Goal: Task Accomplishment & Management: Complete application form

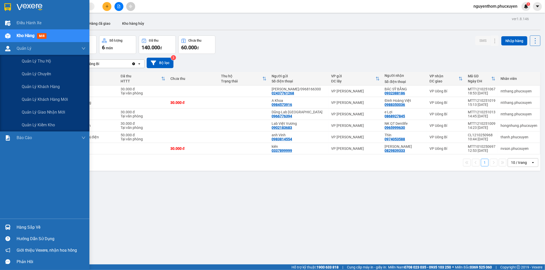
click at [32, 36] on span "Kho hàng" at bounding box center [26, 35] width 18 height 5
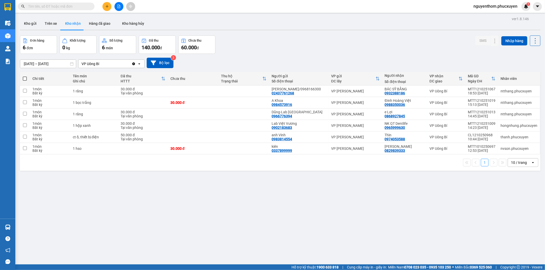
click at [78, 27] on button "Kho nhận" at bounding box center [73, 23] width 24 height 12
click at [493, 91] on icon at bounding box center [495, 91] width 4 height 4
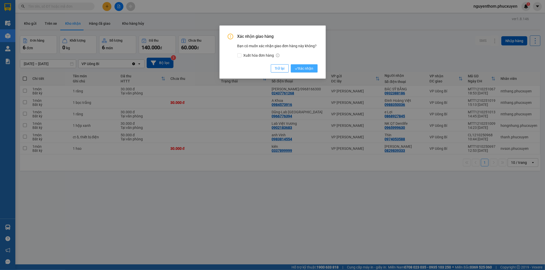
click at [303, 70] on span "Xác nhận" at bounding box center [304, 69] width 19 height 6
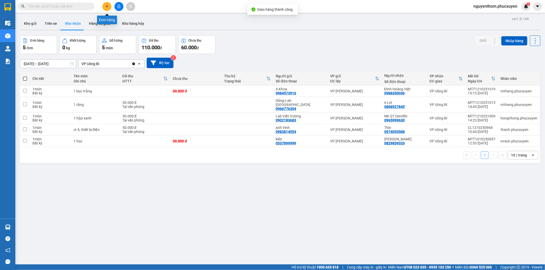
click at [104, 9] on button at bounding box center [106, 6] width 9 height 9
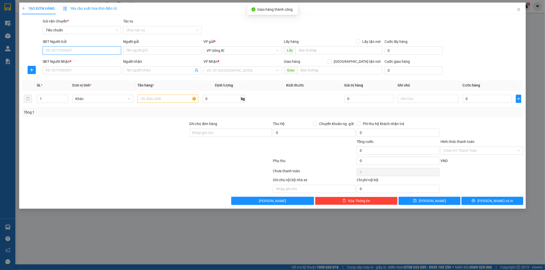
click at [85, 50] on input "SĐT Người Gửi" at bounding box center [82, 50] width 78 height 8
type input "0379668904"
click at [83, 61] on div "0379668904 - Nk [GEOGRAPHIC_DATA]" at bounding box center [82, 61] width 72 height 6
type input "Nk Hoàn Mỹ"
type input "0379668904"
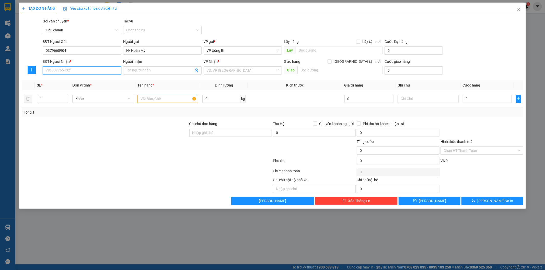
click at [83, 72] on input "SĐT Người Nhận *" at bounding box center [82, 70] width 78 height 8
click at [80, 89] on div "0976230074 - LAB MINH VIỆT" at bounding box center [82, 89] width 72 height 6
type input "0976230074"
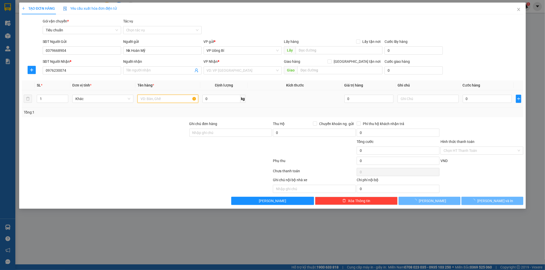
click at [175, 98] on input "text" at bounding box center [167, 99] width 61 height 8
type input "LAB MINH VIỆT"
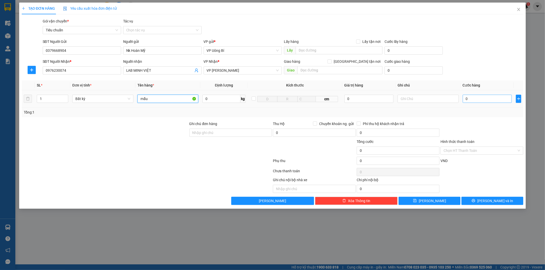
type input "mẫu"
click at [491, 97] on input "0" at bounding box center [486, 99] width 49 height 8
type input "3"
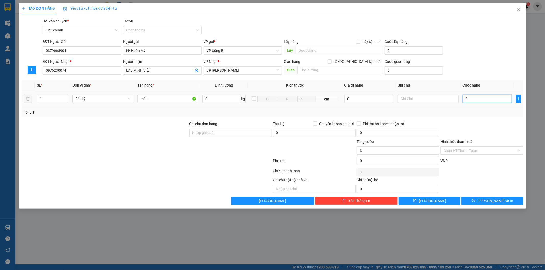
type input "30"
type input "300"
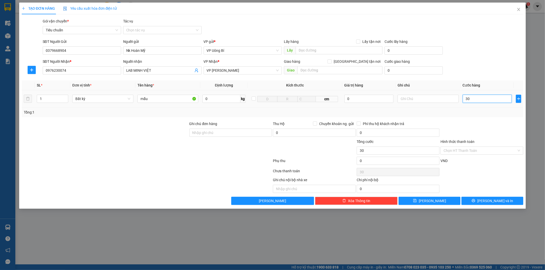
type input "300"
type input "3.000"
type input "30.000"
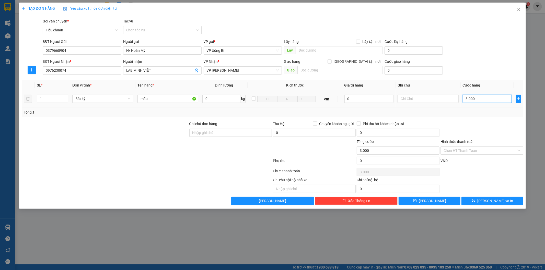
type input "30.000"
click at [466, 151] on input "Hình thức thanh toán" at bounding box center [479, 151] width 73 height 8
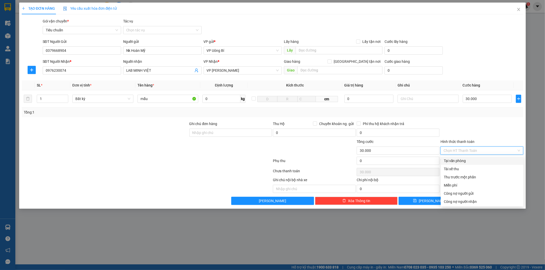
click at [462, 162] on div "Tại văn phòng" at bounding box center [481, 161] width 77 height 6
type input "0"
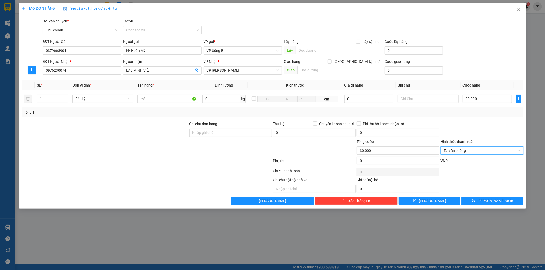
click at [498, 206] on div "TẠO ĐƠN HÀNG Yêu cầu xuất hóa đơn điện tử Transit Pickup Surcharge Ids Transit …" at bounding box center [272, 106] width 506 height 206
click at [497, 202] on span "[PERSON_NAME] và In" at bounding box center [495, 201] width 36 height 6
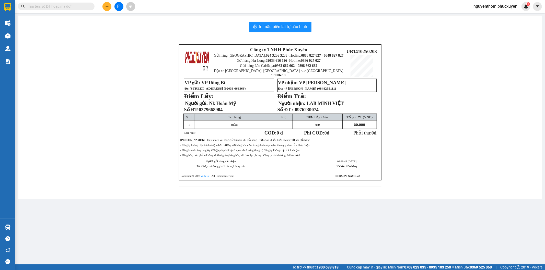
click at [107, 11] on div at bounding box center [119, 6] width 38 height 9
click at [107, 8] on icon "plus" at bounding box center [107, 7] width 4 height 4
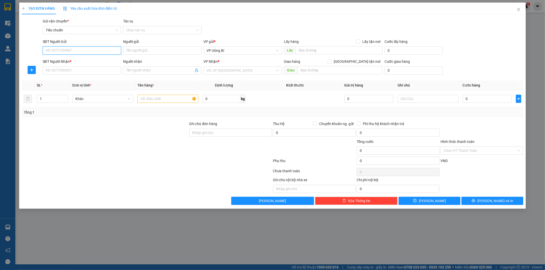
click at [90, 49] on input "SĐT Người Gửi" at bounding box center [82, 50] width 78 height 8
type input "0986883333"
click at [82, 61] on div "0986883333 - C Yến" at bounding box center [82, 61] width 72 height 6
type input "C Yến"
type input "0986883333"
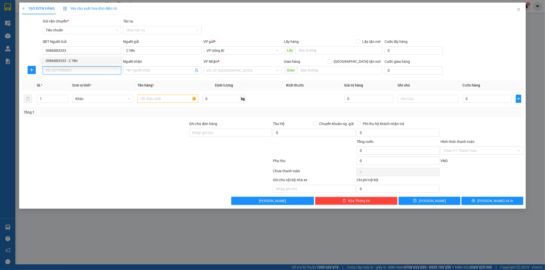
click at [84, 73] on input "SĐT Người Nhận *" at bounding box center [82, 70] width 78 height 8
click at [87, 70] on input "SĐT Người Nhận *" at bounding box center [82, 70] width 78 height 8
click at [53, 71] on input "0243208989" at bounding box center [82, 70] width 78 height 8
click at [54, 71] on input "0243208989" at bounding box center [82, 70] width 78 height 8
click at [55, 72] on input "0243208989" at bounding box center [82, 70] width 78 height 8
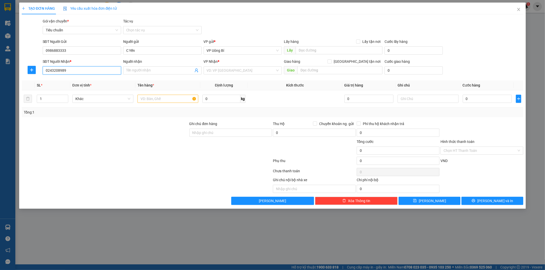
click at [52, 71] on input "0243208989" at bounding box center [82, 70] width 78 height 8
click at [54, 71] on input "0243208989" at bounding box center [82, 70] width 78 height 8
click at [53, 71] on input "0243208989" at bounding box center [82, 70] width 78 height 8
click at [57, 72] on input "0243208989" at bounding box center [82, 70] width 78 height 8
drag, startPoint x: 69, startPoint y: 70, endPoint x: 55, endPoint y: 70, distance: 14.6
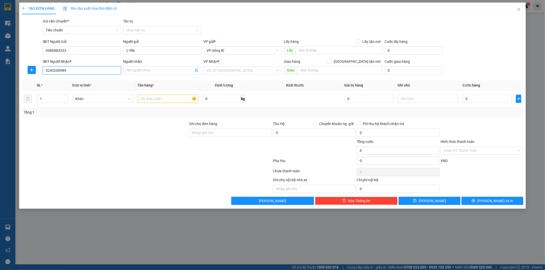
click at [55, 70] on input "0243208989" at bounding box center [82, 70] width 78 height 8
type input "0243208989"
click at [100, 113] on div "Tổng: 1" at bounding box center [117, 113] width 186 height 6
click at [239, 68] on input "search" at bounding box center [241, 71] width 69 height 8
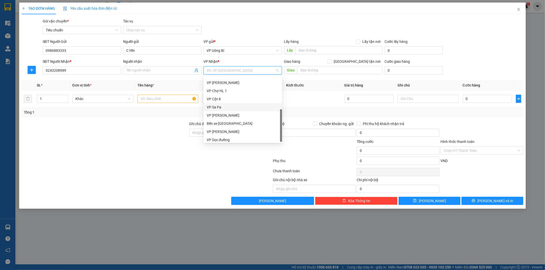
scroll to position [82, 0]
click at [233, 131] on div "VP [PERSON_NAME]" at bounding box center [243, 130] width 72 height 6
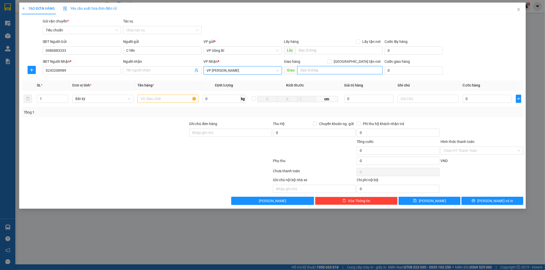
click at [318, 69] on input "text" at bounding box center [339, 70] width 85 height 8
click at [351, 71] on input "133-135 [GEOGRAPHIC_DATA], P." at bounding box center [339, 70] width 85 height 8
click at [345, 70] on input "133-135 [GEOGRAPHIC_DATA], P." at bounding box center [339, 70] width 85 height 8
type input "133-135 [GEOGRAPHIC_DATA], P. Trung Liệt, Q. Đống Đa"
click at [366, 63] on span "[GEOGRAPHIC_DATA] tận nơi" at bounding box center [356, 62] width 51 height 6
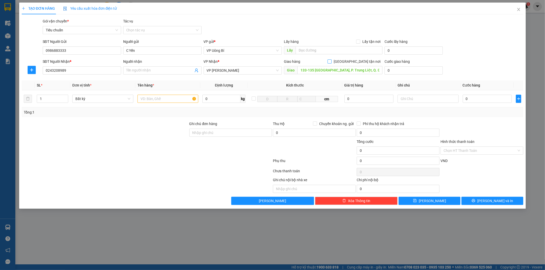
click at [331, 63] on input "[GEOGRAPHIC_DATA] tận nơi" at bounding box center [329, 61] width 4 height 4
checkbox input "true"
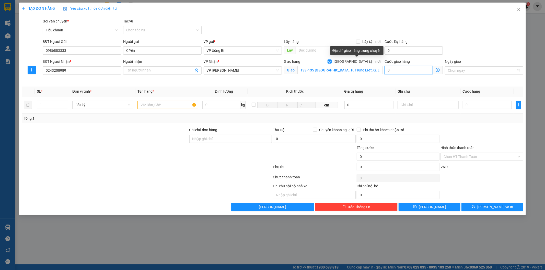
click at [400, 72] on input "0" at bounding box center [408, 70] width 48 height 8
type input "5"
type input "50"
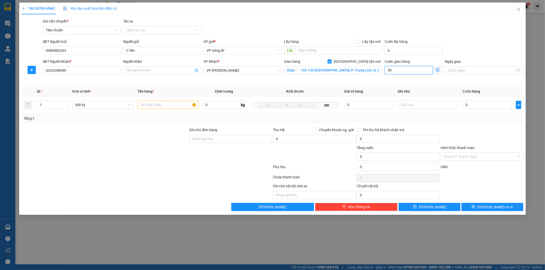
type input "50"
type input "500"
type input "5.000"
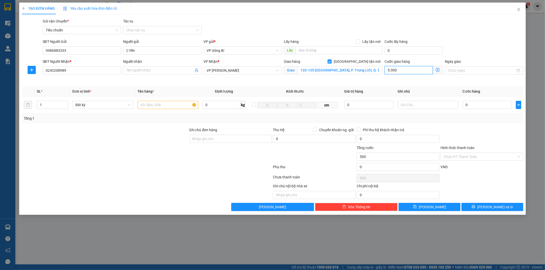
type input "5.000"
type input "50.000"
click at [467, 107] on input "0" at bounding box center [486, 105] width 49 height 8
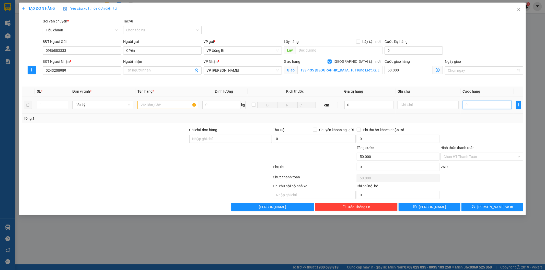
type input "3"
type input "50.003"
type input "30"
type input "50.030"
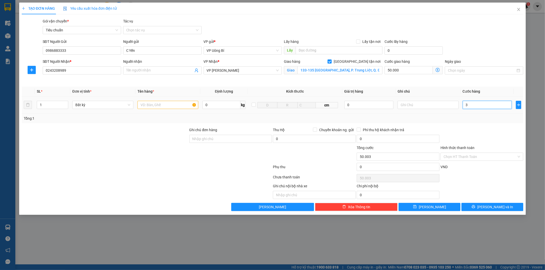
type input "50.030"
type input "300"
type input "50.300"
type input "3.000"
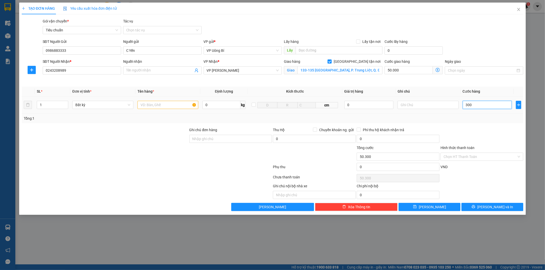
type input "53.000"
type input "30.000"
type input "80.000"
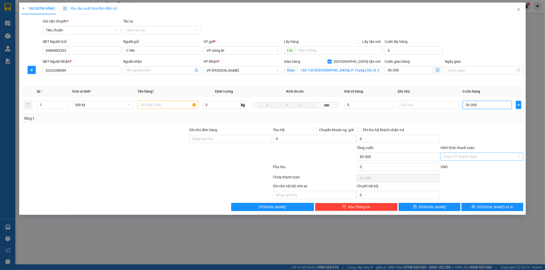
type input "30.000"
click at [467, 158] on input "Hình thức thanh toán" at bounding box center [479, 157] width 73 height 8
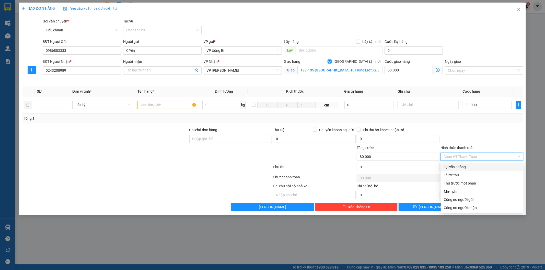
click at [462, 167] on div "Tại văn phòng" at bounding box center [481, 167] width 77 height 6
type input "0"
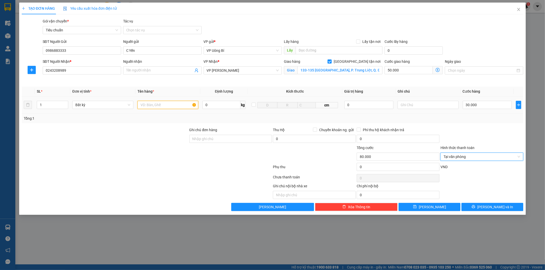
click at [163, 106] on input "text" at bounding box center [167, 105] width 61 height 8
type input "b"
type input "bì thư"
click at [502, 202] on div "Transit Pickup Surcharge Ids Transit Deliver Surcharge Ids Transit Deliver Surc…" at bounding box center [272, 114] width 501 height 193
click at [126, 70] on span at bounding box center [162, 70] width 78 height 8
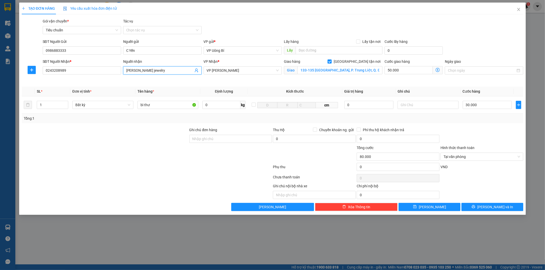
type input "[PERSON_NAME] jewelry"
click at [492, 212] on div "TẠO ĐƠN HÀNG Yêu cầu xuất hóa đơn điện tử Transit Pickup Surcharge Ids Transit …" at bounding box center [272, 109] width 506 height 212
click at [491, 207] on span "[PERSON_NAME] và In" at bounding box center [495, 207] width 36 height 6
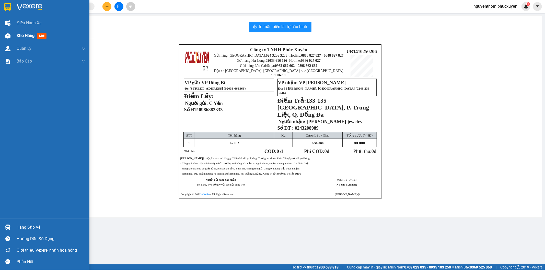
click at [31, 34] on span "Kho hàng" at bounding box center [26, 35] width 18 height 5
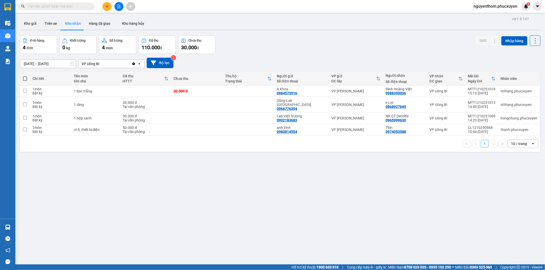
click at [104, 6] on button at bounding box center [106, 6] width 9 height 9
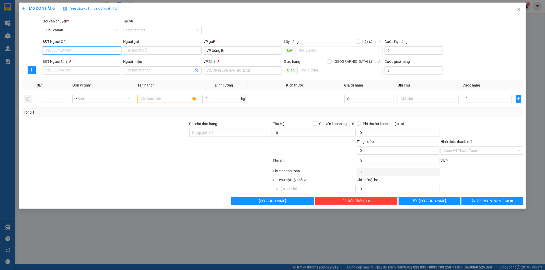
click at [100, 52] on input "SĐT Người Gửi" at bounding box center [82, 50] width 78 height 8
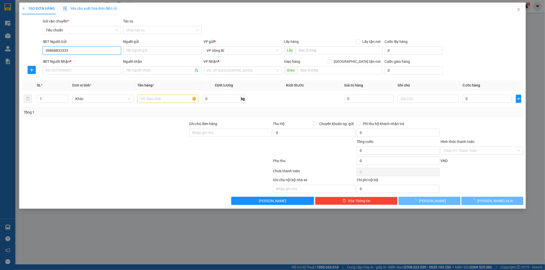
type input "0986883333"
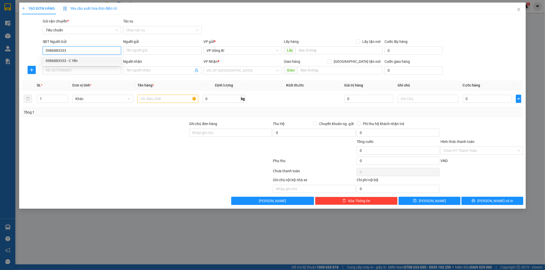
click at [70, 61] on div "0986883333 - C Yến" at bounding box center [82, 61] width 72 height 6
type input "C Yến"
type input "0986883333"
click at [78, 68] on input "SĐT Người Nhận *" at bounding box center [82, 70] width 78 height 8
click at [78, 71] on input "0973285566" at bounding box center [82, 70] width 78 height 8
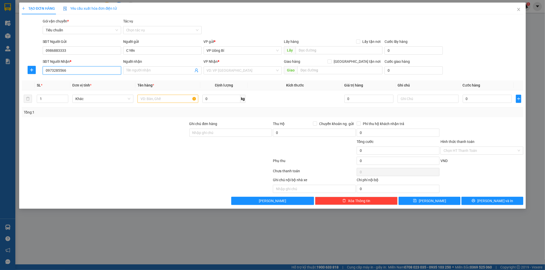
click at [55, 72] on input "0973285566" at bounding box center [82, 70] width 78 height 8
type input "0973285566"
click at [134, 71] on input "Người nhận" at bounding box center [159, 71] width 67 height 6
type input "c Hương"
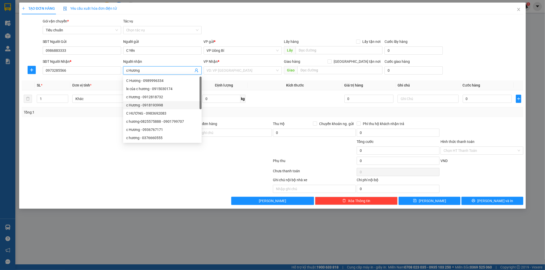
drag, startPoint x: 189, startPoint y: 103, endPoint x: 182, endPoint y: 100, distance: 8.2
click at [188, 103] on div "c Hương - 0918193998" at bounding box center [162, 105] width 72 height 6
type input "0918193998"
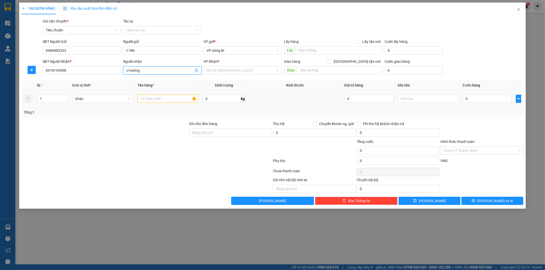
type input "c Hương"
click at [166, 99] on input "text" at bounding box center [167, 99] width 61 height 8
type input "hs"
click at [470, 100] on input "0" at bounding box center [486, 99] width 49 height 8
drag, startPoint x: 231, startPoint y: 70, endPoint x: 230, endPoint y: 74, distance: 4.0
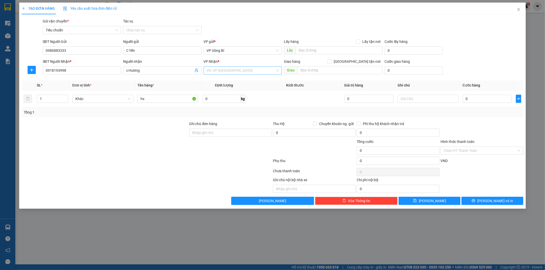
click at [231, 69] on input "search" at bounding box center [241, 71] width 69 height 8
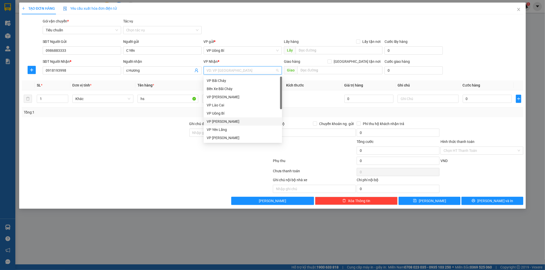
scroll to position [82, 0]
click at [233, 130] on div "VP [PERSON_NAME]" at bounding box center [243, 130] width 72 height 6
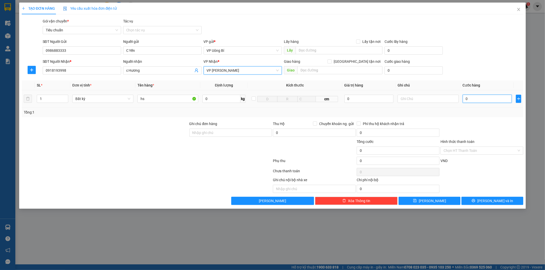
click at [465, 100] on input "0" at bounding box center [486, 99] width 49 height 8
type input "3"
type input "30"
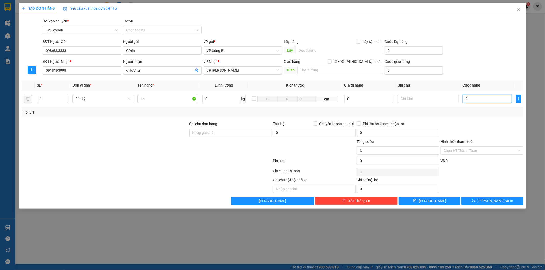
type input "30"
type input "300"
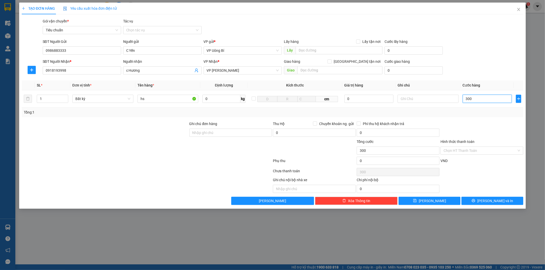
type input "3.000"
type input "30.000"
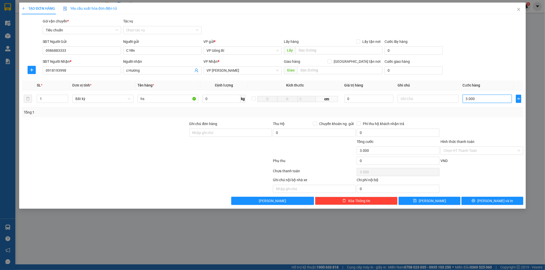
type input "30.000"
click at [511, 199] on button "[PERSON_NAME] và In" at bounding box center [492, 201] width 62 height 8
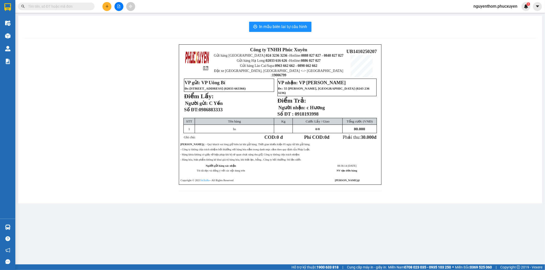
click at [431, 264] on main "In mẫu biên lai tự cấu hình Công ty TNHH Phúc Xuyên Gửi hàng Hà Nội: 024 3236 3…" at bounding box center [272, 132] width 545 height 264
click at [432, 264] on main "In mẫu biên lai tự cấu hình Công ty TNHH Phúc Xuyên Gửi hàng Hà Nội: 024 3236 3…" at bounding box center [272, 132] width 545 height 264
drag, startPoint x: 331, startPoint y: 238, endPoint x: 328, endPoint y: 238, distance: 3.1
click at [331, 238] on main "In mẫu biên lai tự cấu hình Công ty TNHH Phúc Xuyên Gửi hàng Hà Nội: 024 3236 3…" at bounding box center [272, 132] width 545 height 264
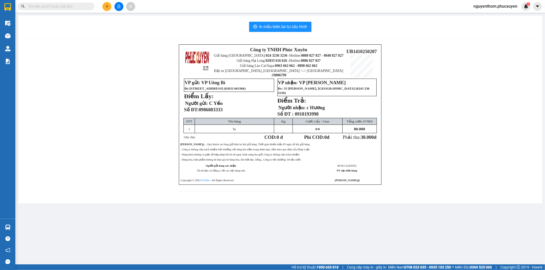
click at [328, 238] on main "In mẫu biên lai tự cấu hình Công ty TNHH Phúc Xuyên Gửi hàng Hà Nội: 024 3236 3…" at bounding box center [272, 132] width 545 height 264
click at [106, 7] on icon "plus" at bounding box center [107, 7] width 4 height 4
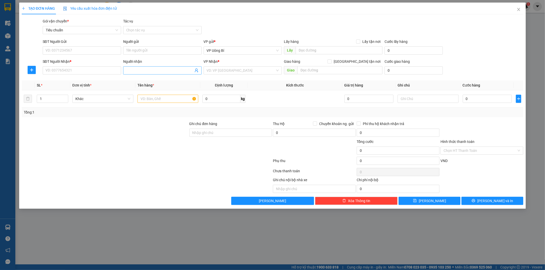
click at [157, 68] on input "Người nhận" at bounding box center [159, 71] width 67 height 6
type input "high"
click at [169, 78] on div "TT xét nghiệm Hight Detect - 0936044144" at bounding box center [162, 81] width 72 height 6
type input "0936044144"
type input "TT xét nghiệm Hight Detect"
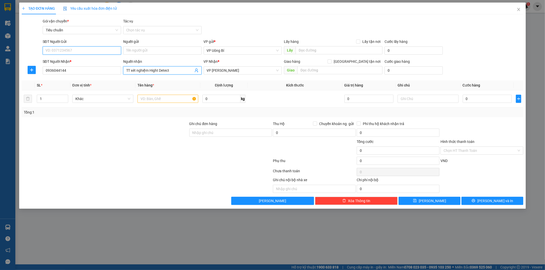
click at [78, 53] on input "SĐT Người Gửi" at bounding box center [82, 50] width 78 height 8
click at [153, 52] on input "Người gửi" at bounding box center [162, 50] width 78 height 8
click at [68, 48] on input "SĐT Người Gửi" at bounding box center [82, 50] width 78 height 8
click at [139, 52] on input "Người gửi" at bounding box center [162, 50] width 78 height 8
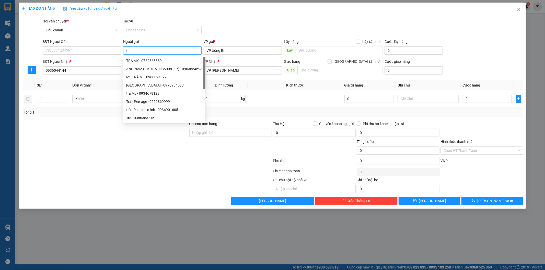
type input "t"
click at [89, 49] on input "SĐT Người Gửi" at bounding box center [82, 50] width 78 height 8
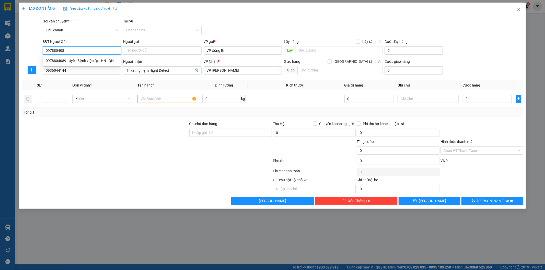
type input "0978804089"
click at [99, 61] on div "0978804089 - Uyên Bệnh viện Qte HN - QN" at bounding box center [82, 61] width 72 height 6
type input "Uyên Bệnh viện Qte HN - QN"
type input "0978804089"
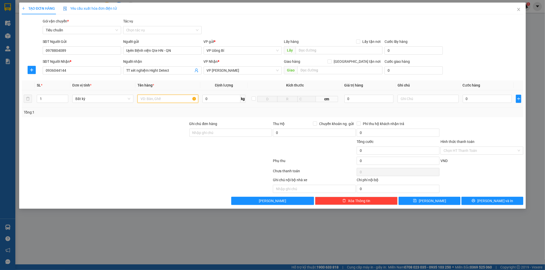
click at [181, 97] on input "text" at bounding box center [167, 99] width 61 height 8
type input "n"
type input "mẫu"
click at [469, 98] on input "0" at bounding box center [486, 99] width 49 height 8
type input "3"
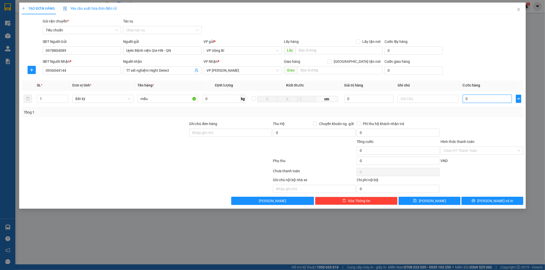
type input "3"
type input "30"
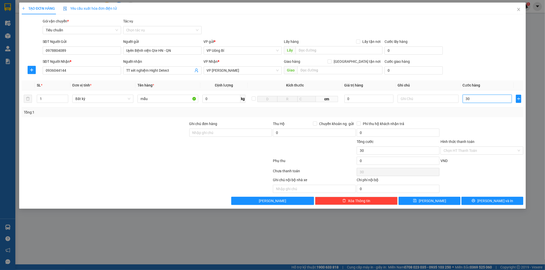
type input "300"
type input "3.000"
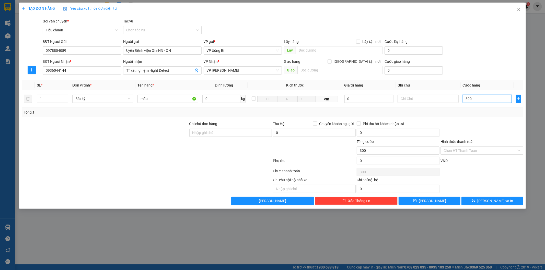
type input "3.000"
type input "30.000"
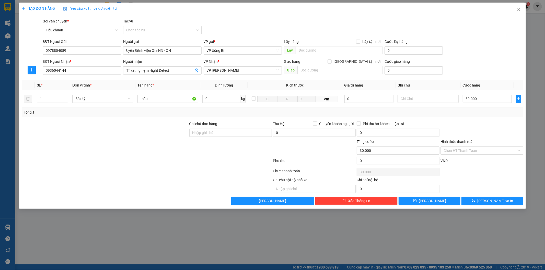
click at [485, 193] on div "Transit Pickup Surcharge Ids Transit Deliver Surcharge Ids Transit Deliver Surc…" at bounding box center [272, 111] width 501 height 187
click at [486, 198] on button "[PERSON_NAME] và In" at bounding box center [492, 201] width 62 height 8
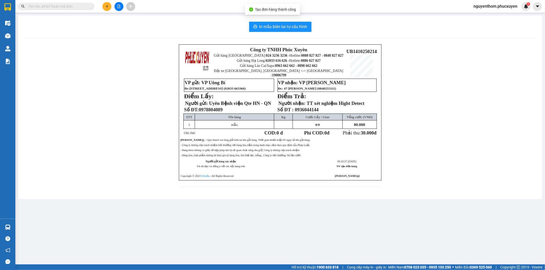
click at [104, 7] on button at bounding box center [106, 6] width 9 height 9
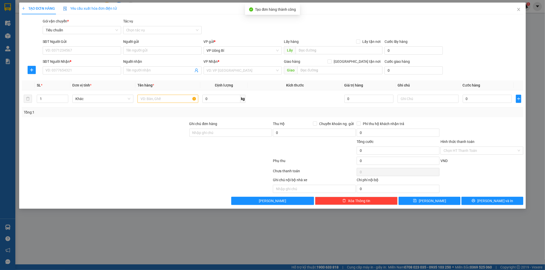
click at [167, 65] on div "Người nhận" at bounding box center [162, 63] width 78 height 8
click at [166, 67] on span at bounding box center [162, 70] width 78 height 8
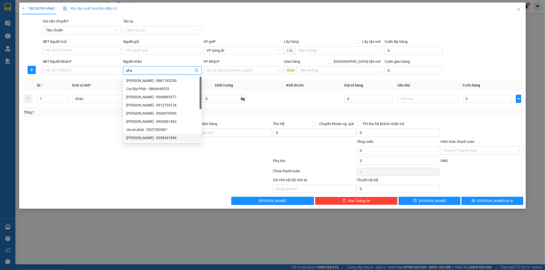
type input "phac"
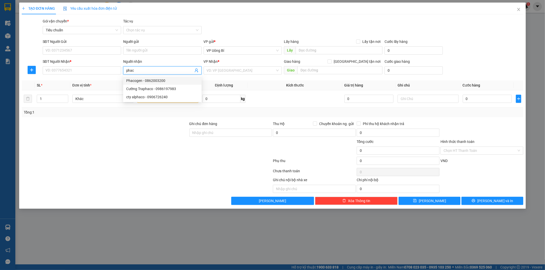
click at [148, 82] on div "Phacogen - 0862003200" at bounding box center [162, 81] width 72 height 6
type input "0862003200"
type input "Phacogen"
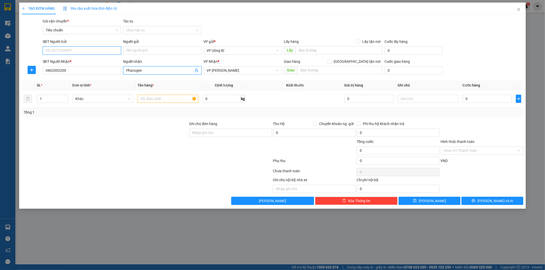
click at [75, 49] on input "SĐT Người Gửi" at bounding box center [82, 50] width 78 height 8
click at [85, 59] on div "0978804089 - Uyên Bệnh viện Qte HN - QN" at bounding box center [82, 61] width 72 height 6
type input "0978804089"
type input "Uyên Bệnh viện Qte HN - QN"
type input "0978804089"
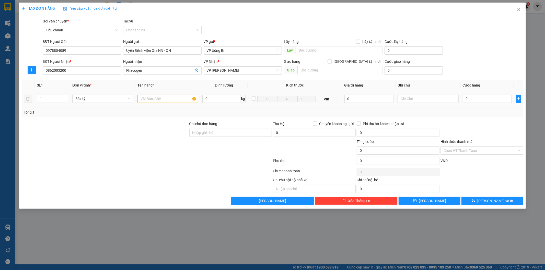
drag, startPoint x: 150, startPoint y: 93, endPoint x: 152, endPoint y: 98, distance: 5.4
click at [150, 94] on td at bounding box center [167, 98] width 65 height 17
drag, startPoint x: 152, startPoint y: 98, endPoint x: 306, endPoint y: 270, distance: 230.8
click at [152, 98] on input "text" at bounding box center [167, 99] width 61 height 8
type input "mẫu"
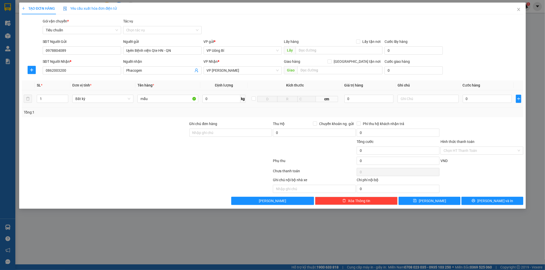
click at [480, 103] on div "0" at bounding box center [486, 99] width 49 height 10
click at [479, 98] on input "0" at bounding box center [486, 99] width 49 height 8
type input "3"
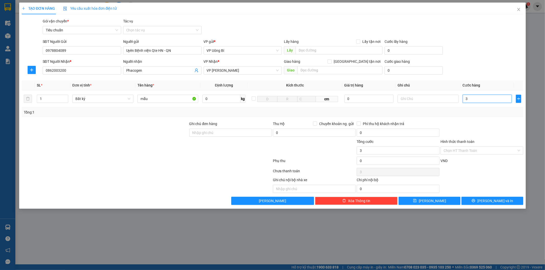
type input "30"
type input "300"
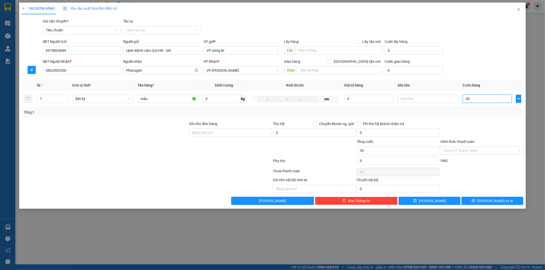
type input "300"
type input "3.000"
type input "30.000"
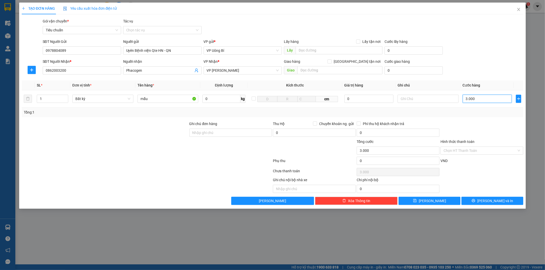
type input "30.000"
click at [500, 199] on span "[PERSON_NAME] và In" at bounding box center [495, 201] width 36 height 6
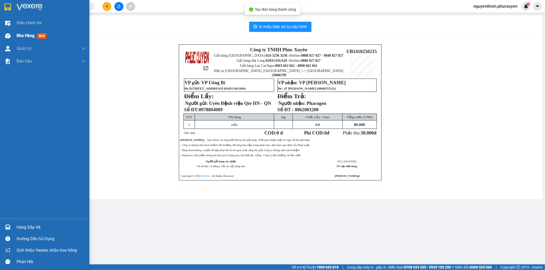
click at [13, 35] on div "Kho hàng mới" at bounding box center [44, 35] width 89 height 13
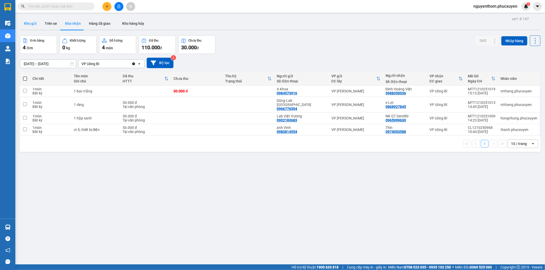
click at [25, 22] on button "Kho gửi" at bounding box center [30, 23] width 21 height 12
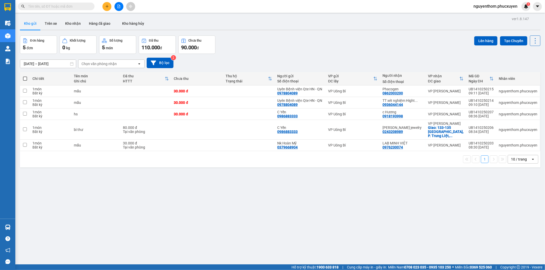
click at [105, 7] on icon "plus" at bounding box center [107, 7] width 4 height 4
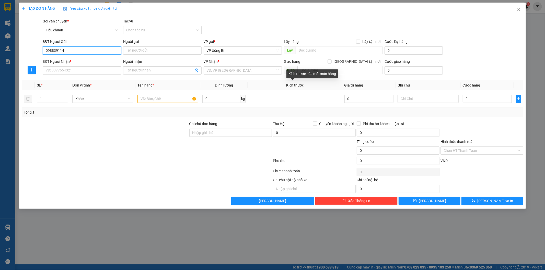
type input "0988391142"
click at [74, 57] on div "0988391142 - nk việt pháp" at bounding box center [82, 61] width 78 height 8
type input "nk việt pháp"
type input "0988391142"
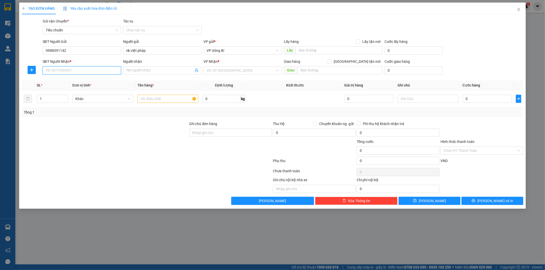
click at [82, 72] on input "SĐT Người Nhận *" at bounding box center [82, 70] width 78 height 8
click at [90, 90] on div "0979525181 - lab Phú Thành" at bounding box center [82, 89] width 72 height 6
type input "0979525181"
type input "lab [GEOGRAPHIC_DATA]"
click at [183, 98] on input "text" at bounding box center [167, 99] width 61 height 8
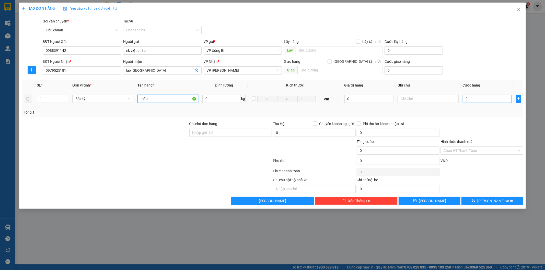
type input "mẫu"
click at [464, 96] on input "0" at bounding box center [486, 99] width 49 height 8
type input "3"
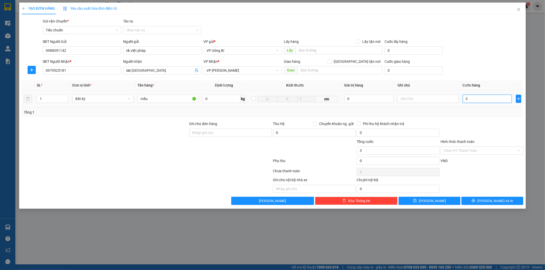
type input "30"
type input "300"
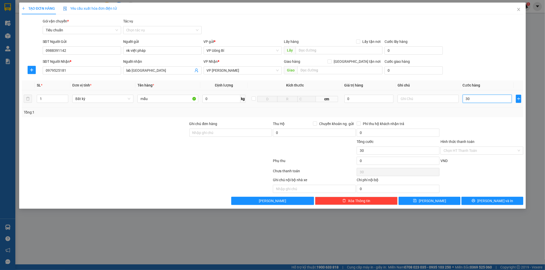
type input "300"
type input "3.000"
type input "30.000"
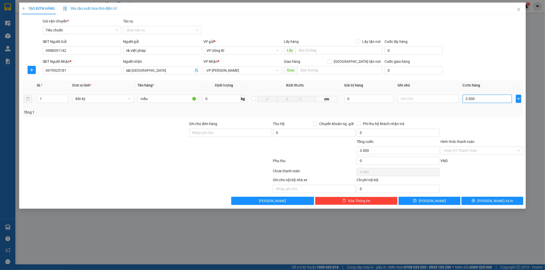
type input "30.000"
click at [468, 151] on input "Hình thức thanh toán" at bounding box center [479, 151] width 73 height 8
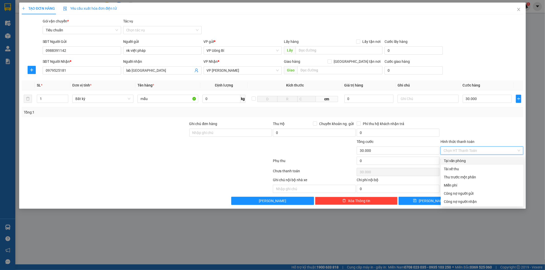
click at [466, 159] on div "Tại văn phòng" at bounding box center [481, 161] width 77 height 6
type input "0"
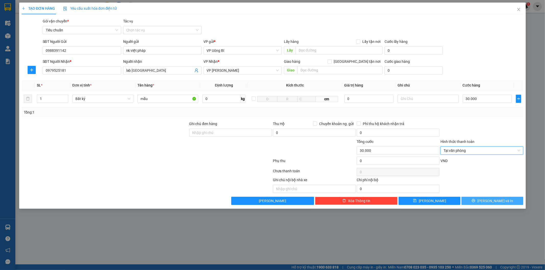
click at [487, 201] on button "[PERSON_NAME] và In" at bounding box center [492, 201] width 62 height 8
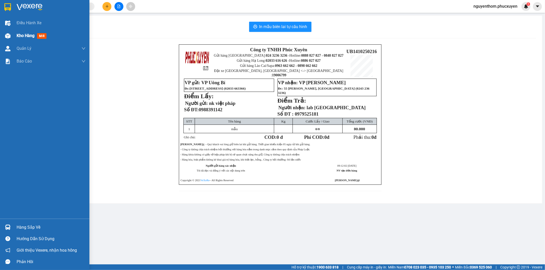
click at [25, 37] on span "Kho hàng" at bounding box center [26, 35] width 18 height 5
